Goal: Find specific page/section: Find specific page/section

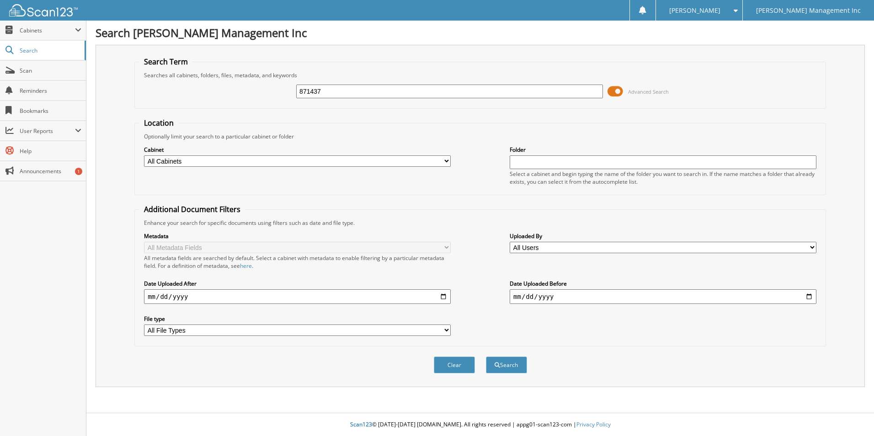
type input "871437"
click at [486, 356] on button "Search" at bounding box center [506, 364] width 41 height 17
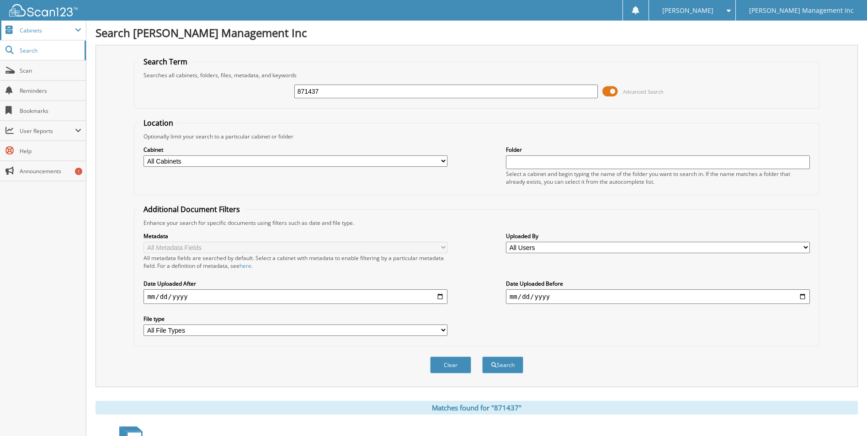
click at [33, 32] on span "Cabinets" at bounding box center [47, 30] width 55 height 8
